Goal: Task Accomplishment & Management: Use online tool/utility

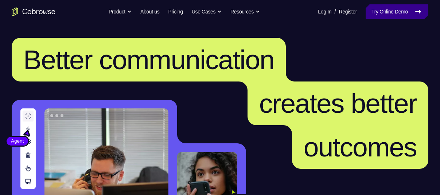
click at [378, 7] on link "Try Online Demo" at bounding box center [396, 11] width 63 height 15
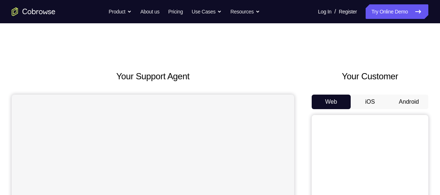
click at [407, 99] on button "Android" at bounding box center [408, 102] width 39 height 15
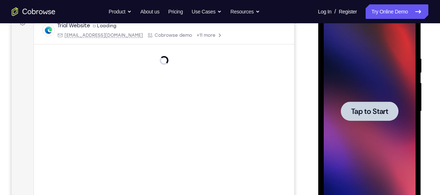
click at [362, 81] on div at bounding box center [369, 111] width 92 height 204
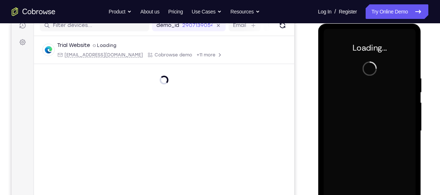
scroll to position [94, 0]
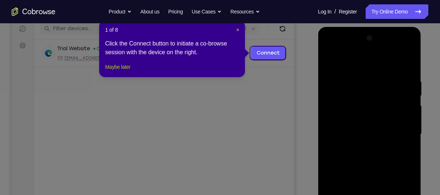
click at [130, 71] on button "Maybe later" at bounding box center [117, 67] width 25 height 9
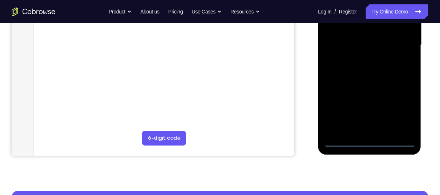
scroll to position [185, 0]
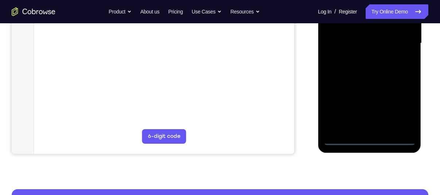
click at [368, 140] on div at bounding box center [369, 43] width 92 height 204
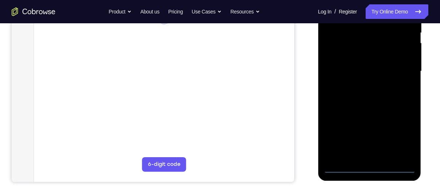
scroll to position [156, 0]
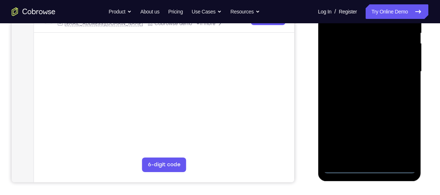
click at [397, 135] on div at bounding box center [369, 72] width 92 height 204
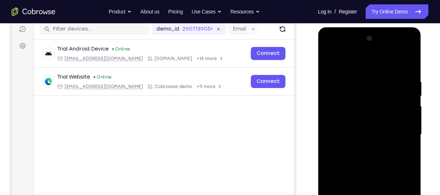
scroll to position [91, 0]
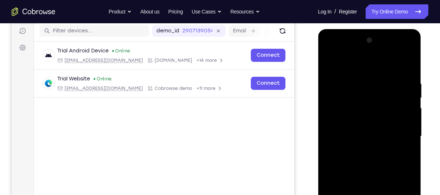
click at [333, 66] on div at bounding box center [369, 137] width 92 height 204
click at [397, 135] on div at bounding box center [369, 137] width 92 height 204
click at [363, 150] on div at bounding box center [369, 137] width 92 height 204
click at [351, 128] on div at bounding box center [369, 137] width 92 height 204
click at [340, 123] on div at bounding box center [369, 137] width 92 height 204
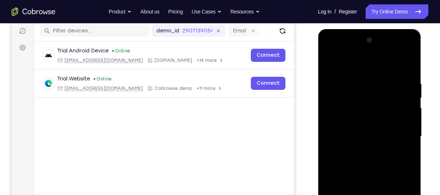
click at [346, 137] on div at bounding box center [369, 137] width 92 height 204
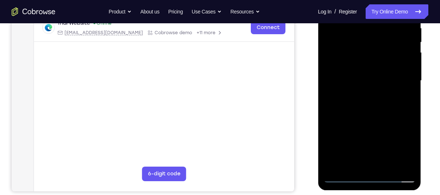
scroll to position [148, 0]
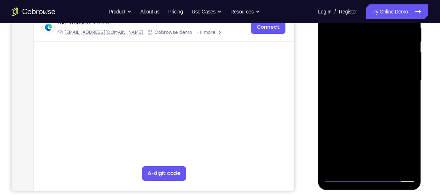
click at [400, 109] on div at bounding box center [369, 81] width 92 height 204
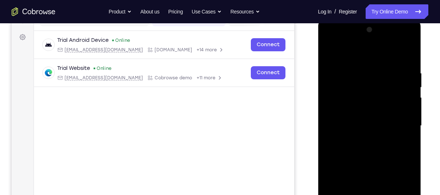
click at [353, 71] on div at bounding box center [369, 126] width 92 height 204
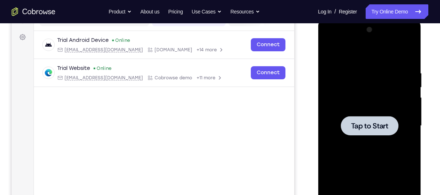
click at [382, 114] on div at bounding box center [369, 126] width 92 height 204
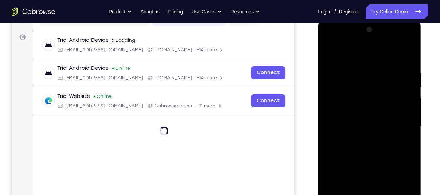
scroll to position [190, 0]
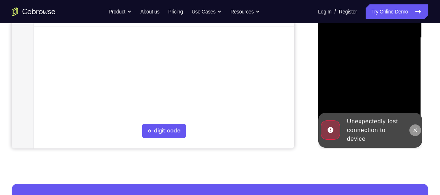
click at [416, 128] on icon at bounding box center [415, 131] width 6 height 6
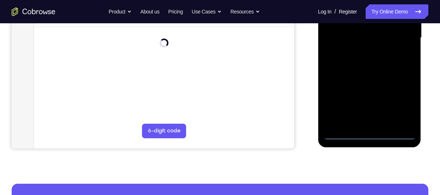
click at [367, 129] on div at bounding box center [369, 38] width 92 height 204
click at [370, 135] on div at bounding box center [369, 38] width 92 height 204
click at [400, 101] on div at bounding box center [369, 38] width 92 height 204
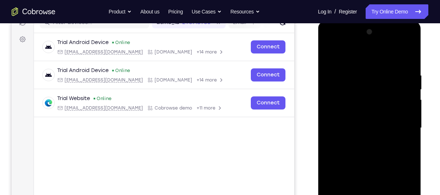
scroll to position [99, 0]
click at [333, 56] on div at bounding box center [369, 129] width 92 height 204
click at [397, 126] on div at bounding box center [369, 129] width 92 height 204
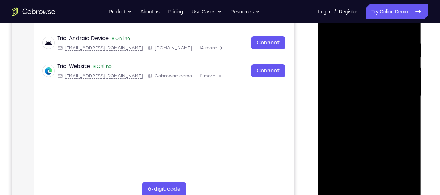
scroll to position [132, 0]
click at [363, 109] on div at bounding box center [369, 96] width 92 height 204
click at [383, 91] on div at bounding box center [369, 96] width 92 height 204
click at [358, 78] on div at bounding box center [369, 96] width 92 height 204
click at [336, 97] on div at bounding box center [369, 96] width 92 height 204
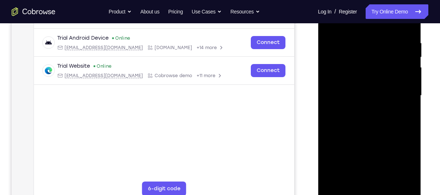
click at [344, 117] on div at bounding box center [369, 96] width 92 height 204
click at [372, 122] on div at bounding box center [369, 96] width 92 height 204
click at [348, 35] on div at bounding box center [369, 96] width 92 height 204
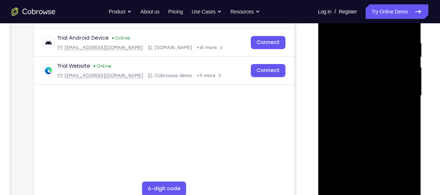
scroll to position [114, 0]
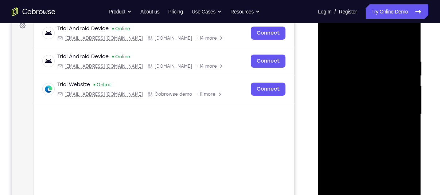
click at [400, 71] on div at bounding box center [369, 114] width 92 height 204
click at [381, 80] on div at bounding box center [369, 114] width 92 height 204
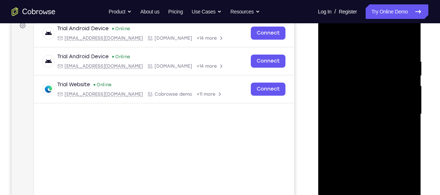
click at [392, 64] on div at bounding box center [369, 114] width 92 height 204
click at [395, 86] on div at bounding box center [369, 114] width 92 height 204
click at [401, 81] on div at bounding box center [369, 114] width 92 height 204
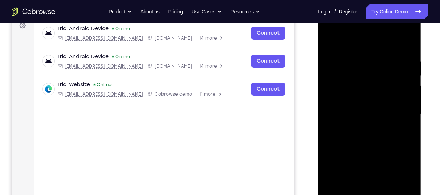
click at [405, 46] on div at bounding box center [369, 114] width 92 height 204
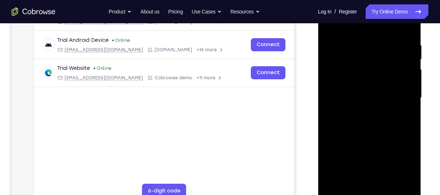
click at [408, 24] on div at bounding box center [369, 98] width 92 height 204
click at [388, 185] on div at bounding box center [369, 98] width 92 height 204
click at [385, 137] on div at bounding box center [369, 98] width 92 height 204
drag, startPoint x: 363, startPoint y: 149, endPoint x: 354, endPoint y: 89, distance: 60.5
click at [354, 89] on div at bounding box center [369, 98] width 92 height 204
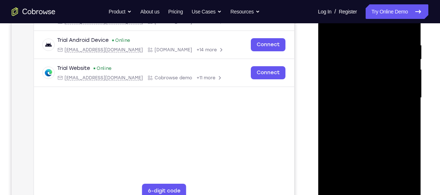
drag, startPoint x: 360, startPoint y: 133, endPoint x: 350, endPoint y: 95, distance: 39.7
click at [350, 95] on div at bounding box center [369, 98] width 92 height 204
click at [349, 35] on div at bounding box center [369, 98] width 92 height 204
click at [329, 32] on div at bounding box center [369, 98] width 92 height 204
click at [333, 26] on div at bounding box center [369, 98] width 92 height 204
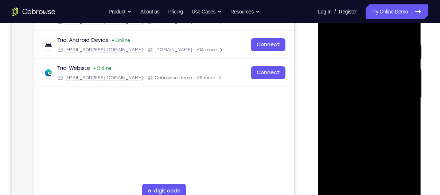
drag, startPoint x: 370, startPoint y: 36, endPoint x: 181, endPoint y: 42, distance: 188.4
click at [318, 42] on html "Online web based iOS Simulators and Android Emulators. Run iPhone, iPad, Mobile…" at bounding box center [370, 100] width 104 height 219
drag, startPoint x: 387, startPoint y: 39, endPoint x: 263, endPoint y: 38, distance: 124.6
click at [318, 38] on html "Online web based iOS Simulators and Android Emulators. Run iPhone, iPad, Mobile…" at bounding box center [370, 100] width 104 height 219
drag, startPoint x: 388, startPoint y: 41, endPoint x: 235, endPoint y: 71, distance: 155.9
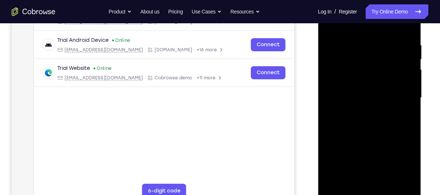
click at [318, 71] on html "Online web based iOS Simulators and Android Emulators. Run iPhone, iPad, Mobile…" at bounding box center [370, 100] width 104 height 219
drag, startPoint x: 394, startPoint y: 40, endPoint x: 248, endPoint y: 54, distance: 146.7
click at [318, 54] on html "Online web based iOS Simulators and Android Emulators. Run iPhone, iPad, Mobile…" at bounding box center [370, 100] width 104 height 219
drag, startPoint x: 393, startPoint y: 42, endPoint x: 281, endPoint y: 60, distance: 113.3
click at [318, 60] on html "Online web based iOS Simulators and Android Emulators. Run iPhone, iPad, Mobile…" at bounding box center [370, 100] width 104 height 219
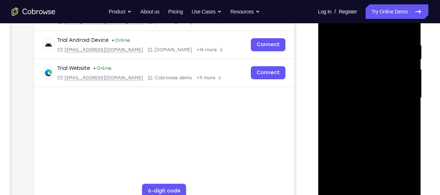
click at [388, 37] on div at bounding box center [369, 98] width 92 height 204
click at [401, 64] on div at bounding box center [369, 98] width 92 height 204
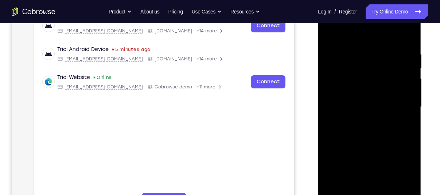
scroll to position [121, 0]
click at [407, 50] on div at bounding box center [369, 107] width 92 height 204
click at [405, 51] on div at bounding box center [369, 107] width 92 height 204
drag, startPoint x: 406, startPoint y: 50, endPoint x: 335, endPoint y: 54, distance: 70.8
click at [335, 54] on div at bounding box center [369, 107] width 92 height 204
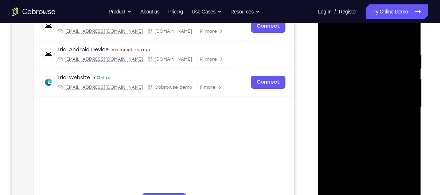
drag, startPoint x: 346, startPoint y: 47, endPoint x: 762, endPoint y: 48, distance: 416.4
click at [421, 47] on html "Online web based iOS Simulators and Android Emulators. Run iPhone, iPad, Mobile…" at bounding box center [370, 109] width 104 height 219
drag, startPoint x: 341, startPoint y: 47, endPoint x: 446, endPoint y: 59, distance: 106.4
click at [421, 59] on html "Online web based iOS Simulators and Android Emulators. Run iPhone, iPad, Mobile…" at bounding box center [370, 109] width 104 height 219
click at [421, 50] on html "Online web based iOS Simulators and Android Emulators. Run iPhone, iPad, Mobile…" at bounding box center [370, 109] width 104 height 219
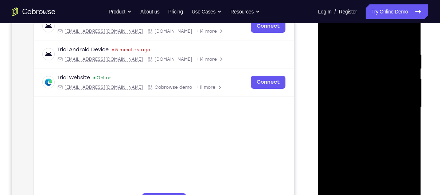
click at [353, 48] on div at bounding box center [369, 107] width 92 height 204
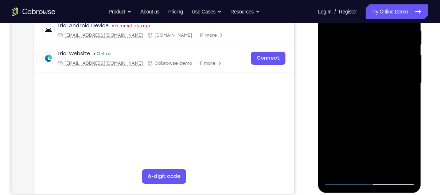
scroll to position [145, 0]
click at [354, 164] on div at bounding box center [369, 83] width 92 height 204
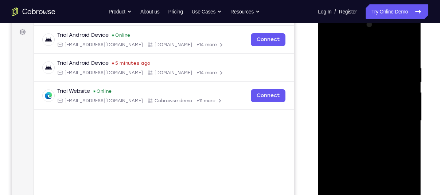
scroll to position [105, 0]
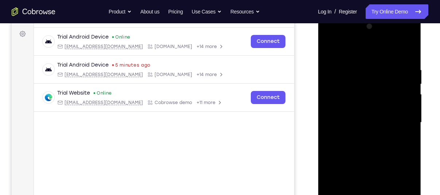
click at [405, 51] on div at bounding box center [369, 123] width 92 height 204
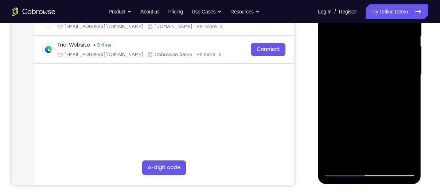
scroll to position [154, 0]
click at [385, 160] on div at bounding box center [369, 74] width 92 height 204
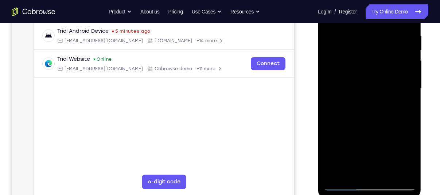
scroll to position [129, 0]
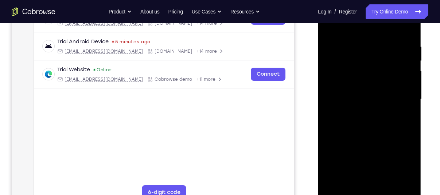
drag, startPoint x: 361, startPoint y: 131, endPoint x: 357, endPoint y: 98, distance: 33.4
click at [357, 98] on div at bounding box center [369, 99] width 92 height 204
click at [333, 26] on div at bounding box center [369, 99] width 92 height 204
drag, startPoint x: 373, startPoint y: 150, endPoint x: 352, endPoint y: 63, distance: 89.9
click at [352, 63] on div at bounding box center [369, 99] width 92 height 204
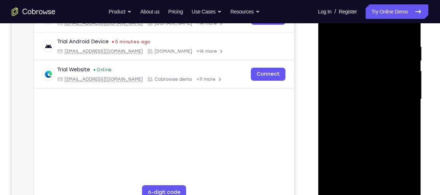
drag, startPoint x: 362, startPoint y: 145, endPoint x: 350, endPoint y: 44, distance: 101.9
click at [350, 44] on div at bounding box center [369, 99] width 92 height 204
drag, startPoint x: 375, startPoint y: 150, endPoint x: 376, endPoint y: 92, distance: 58.7
click at [376, 92] on div at bounding box center [369, 99] width 92 height 204
drag, startPoint x: 376, startPoint y: 110, endPoint x: 375, endPoint y: 65, distance: 45.5
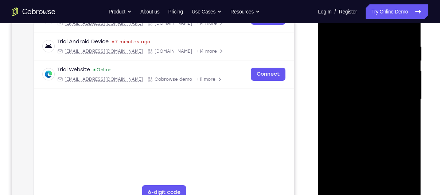
click at [375, 65] on div at bounding box center [369, 99] width 92 height 204
drag, startPoint x: 379, startPoint y: 111, endPoint x: 366, endPoint y: 31, distance: 81.8
click at [366, 31] on div at bounding box center [369, 99] width 92 height 204
drag, startPoint x: 368, startPoint y: 154, endPoint x: 365, endPoint y: 69, distance: 84.6
click at [365, 69] on div at bounding box center [369, 99] width 92 height 204
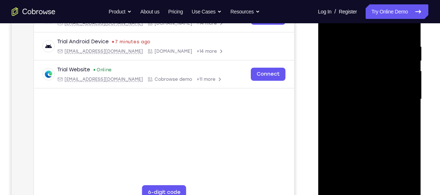
drag, startPoint x: 375, startPoint y: 151, endPoint x: 376, endPoint y: 89, distance: 62.7
click at [376, 89] on div at bounding box center [369, 99] width 92 height 204
drag, startPoint x: 390, startPoint y: 150, endPoint x: 389, endPoint y: 112, distance: 38.6
click at [389, 112] on div at bounding box center [369, 99] width 92 height 204
drag, startPoint x: 373, startPoint y: 160, endPoint x: 361, endPoint y: 86, distance: 75.0
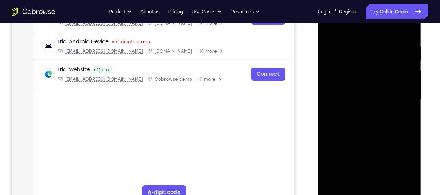
click at [361, 86] on div at bounding box center [369, 99] width 92 height 204
drag, startPoint x: 368, startPoint y: 154, endPoint x: 380, endPoint y: 205, distance: 52.8
click at [380, 195] on div at bounding box center [369, 100] width 103 height 217
